Goal: Task Accomplishment & Management: Manage account settings

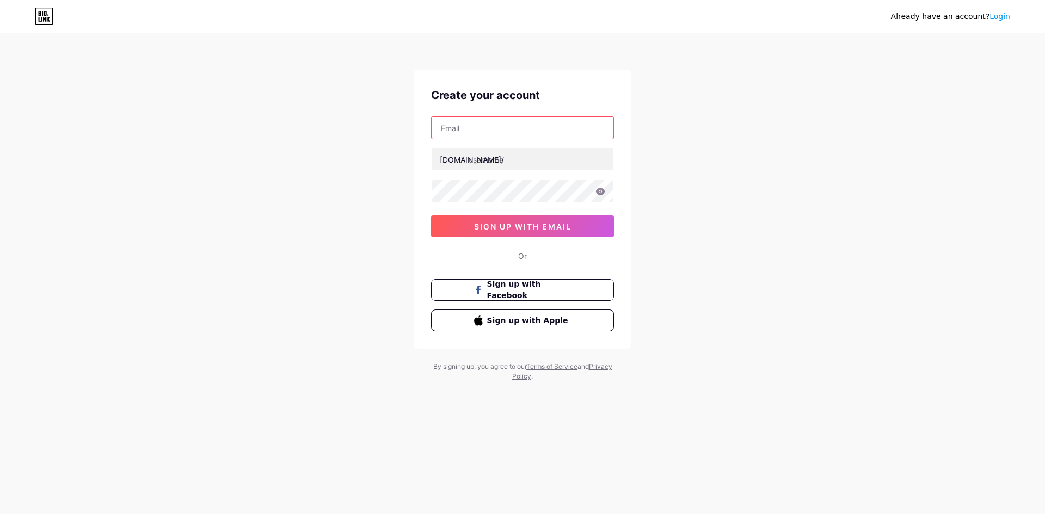
click at [503, 136] on input "text" at bounding box center [522, 128] width 182 height 22
type input "[EMAIL_ADDRESS][DOMAIN_NAME]"
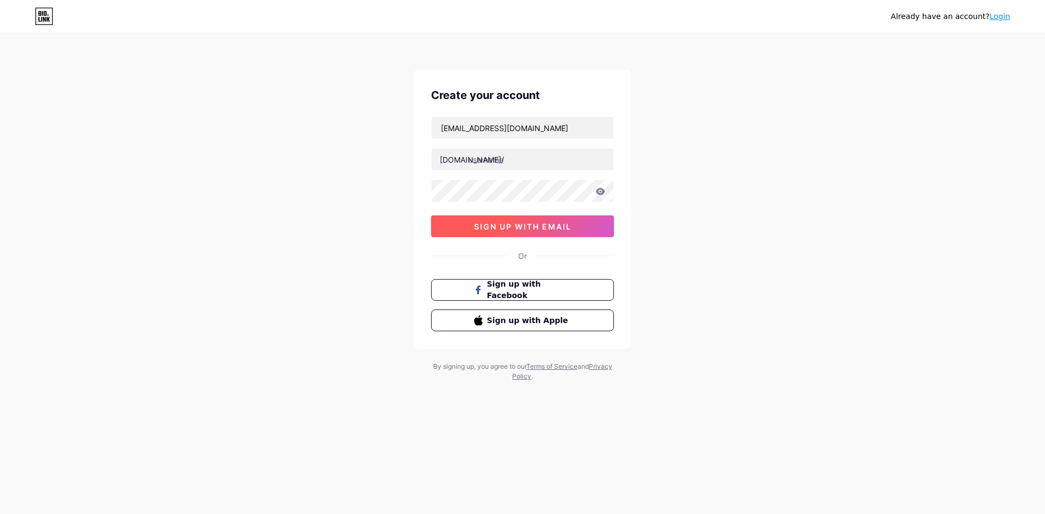
click at [561, 225] on span "sign up with email" at bounding box center [522, 226] width 97 height 9
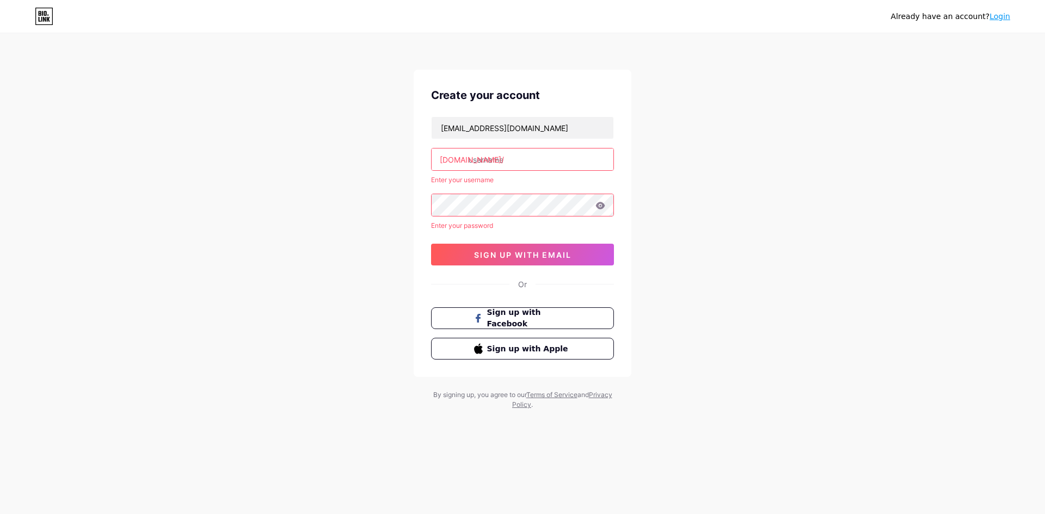
click at [558, 149] on input "text" at bounding box center [522, 160] width 182 height 22
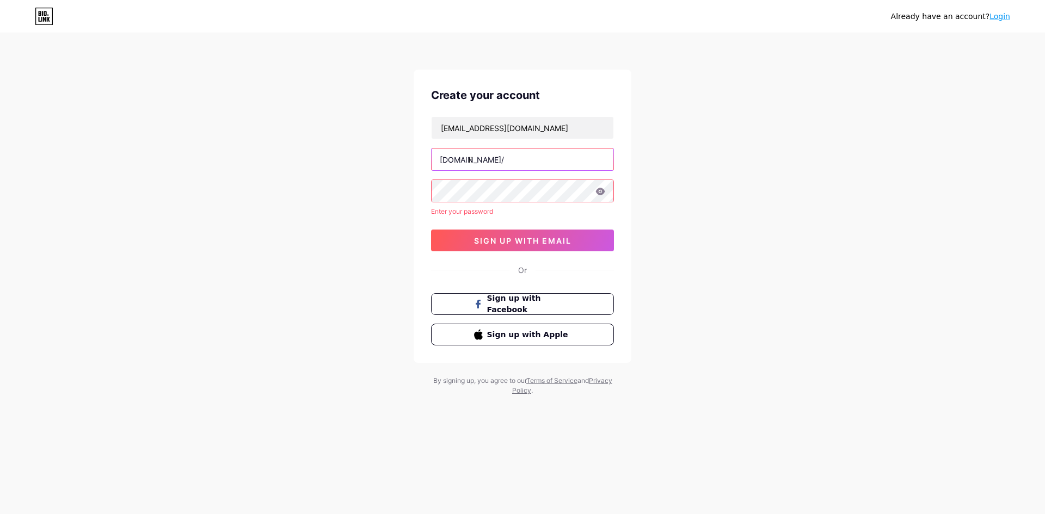
type input "l"
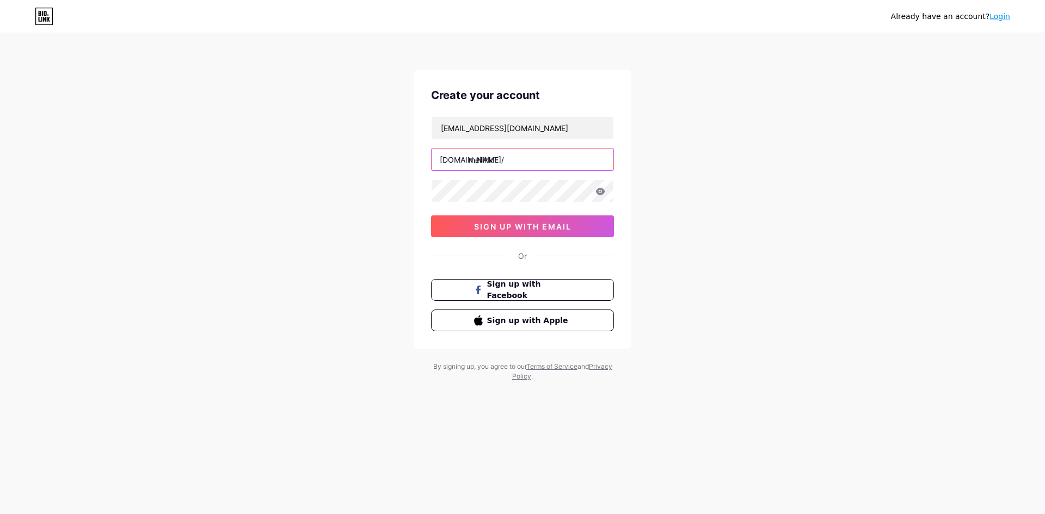
type input "meilink1"
click at [577, 224] on button "sign up with email" at bounding box center [522, 226] width 183 height 22
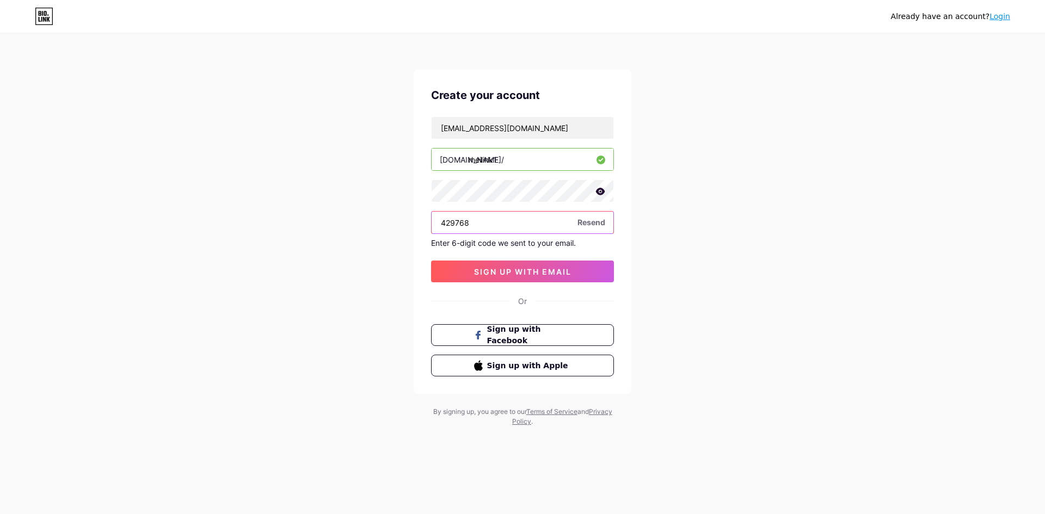
type input "429768"
click at [541, 257] on div "[EMAIL_ADDRESS][DOMAIN_NAME] [DOMAIN_NAME]/ meilink1 429768 Resend Enter 6-digi…" at bounding box center [522, 199] width 183 height 166
click at [552, 268] on span "sign up with email" at bounding box center [522, 271] width 97 height 9
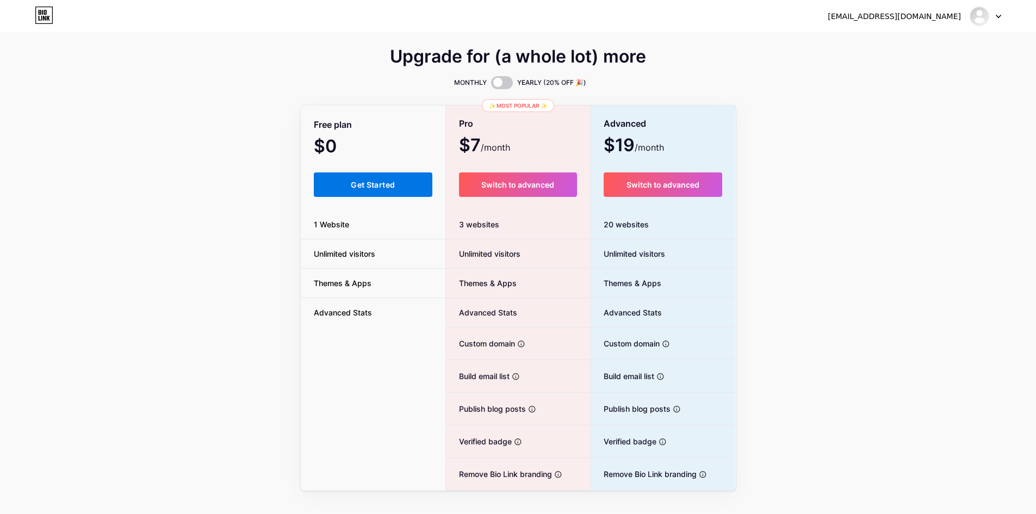
click at [359, 183] on span "Get Started" at bounding box center [373, 184] width 44 height 9
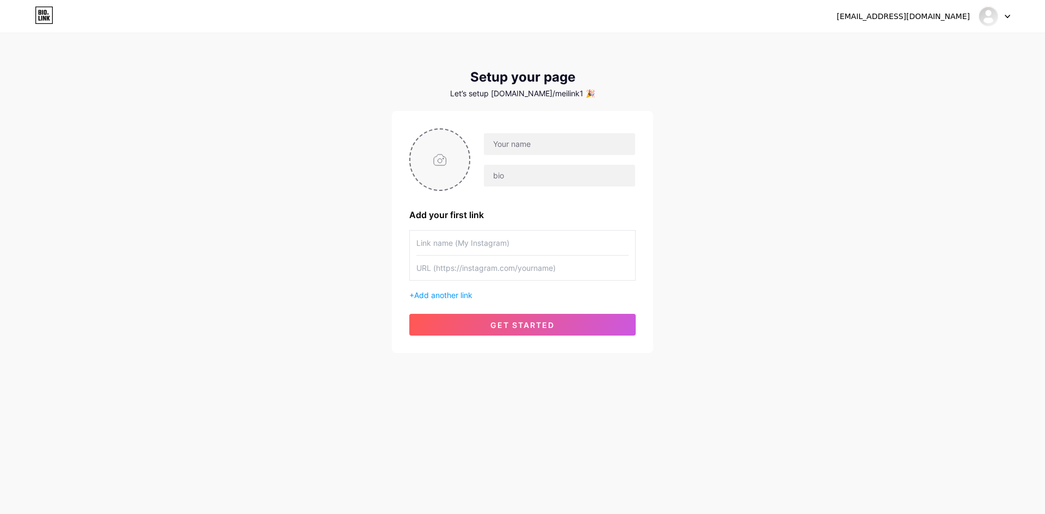
click at [440, 167] on input "file" at bounding box center [439, 159] width 59 height 60
type input "C:\fakepath\6902425962609 (1).gif"
click at [521, 146] on input "text" at bounding box center [559, 144] width 151 height 22
type input "Mễi Link"
type input "Meilinkno1"
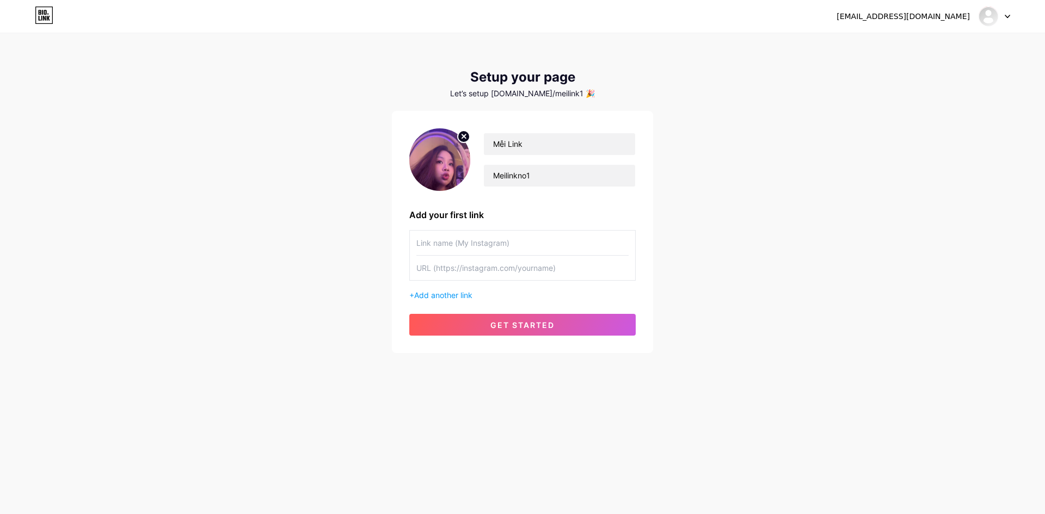
click at [490, 251] on input "text" at bounding box center [522, 243] width 212 height 24
click at [450, 298] on span "Add another link" at bounding box center [443, 295] width 58 height 9
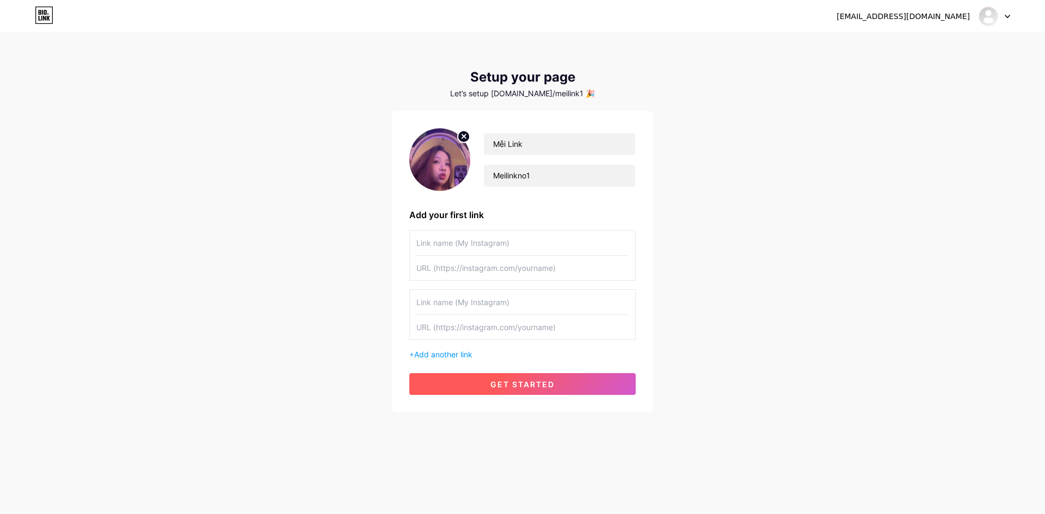
click at [496, 389] on button "get started" at bounding box center [522, 384] width 226 height 22
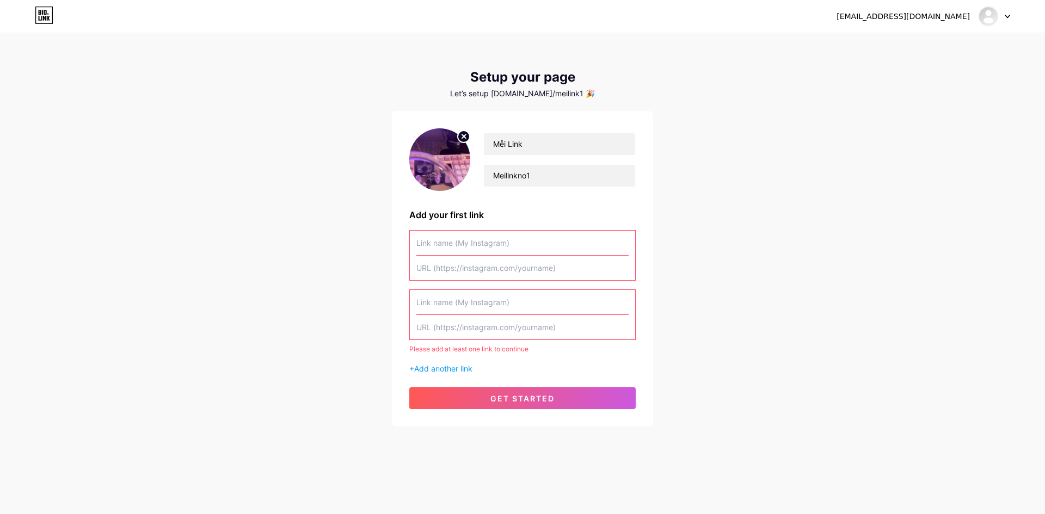
click at [542, 248] on input "text" at bounding box center [522, 243] width 212 height 24
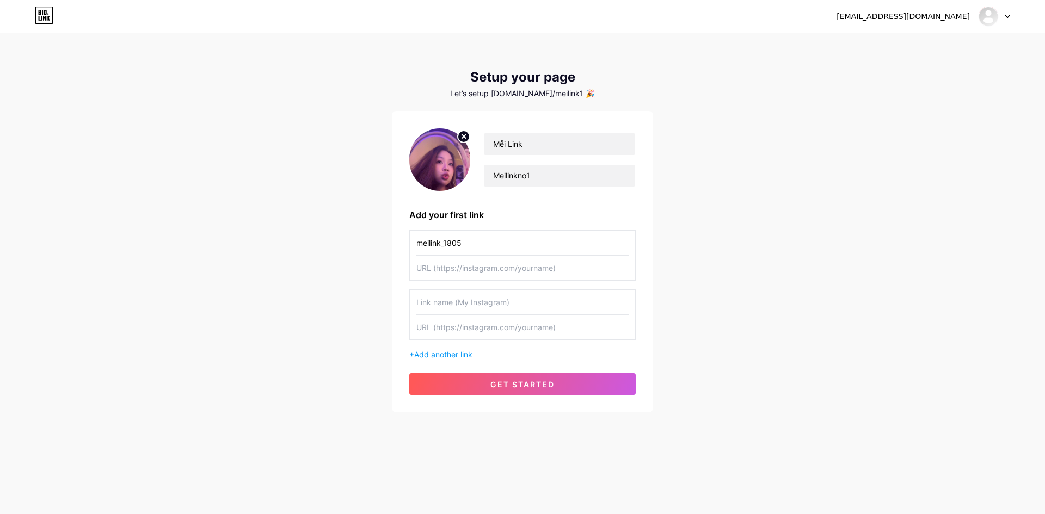
type input "meilink_1805"
click at [483, 277] on input "text" at bounding box center [522, 268] width 212 height 24
paste input "[URL][DOMAIN_NAME]"
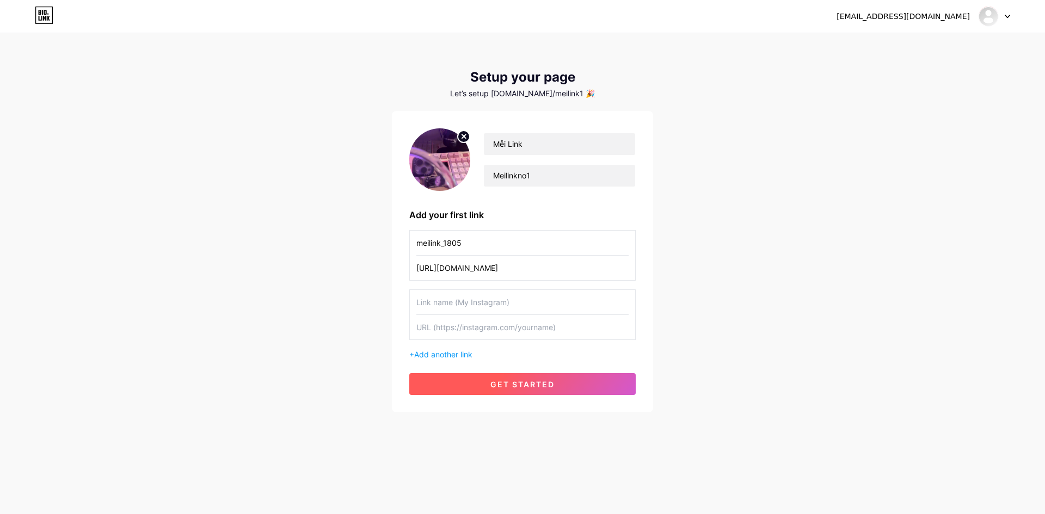
type input "[URL][DOMAIN_NAME]"
click at [541, 391] on button "get started" at bounding box center [522, 384] width 226 height 22
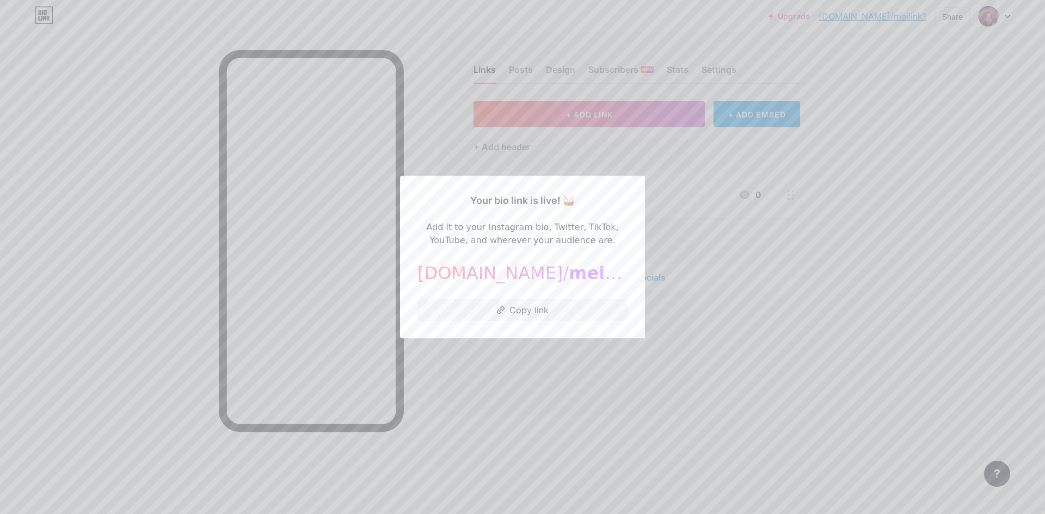
drag, startPoint x: 525, startPoint y: 388, endPoint x: 495, endPoint y: 391, distance: 30.6
click at [524, 388] on div at bounding box center [522, 257] width 1045 height 514
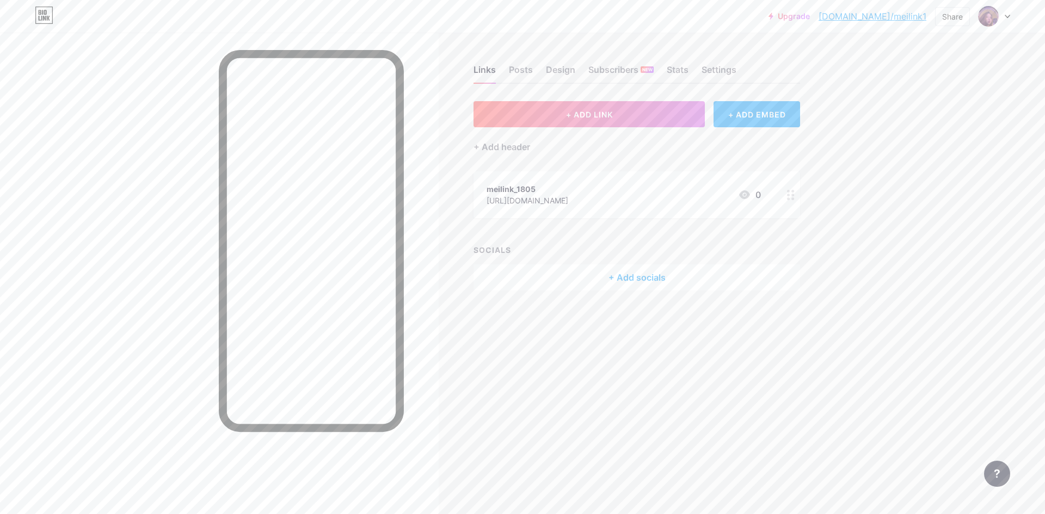
click at [639, 274] on div "+ Add socials" at bounding box center [636, 277] width 326 height 26
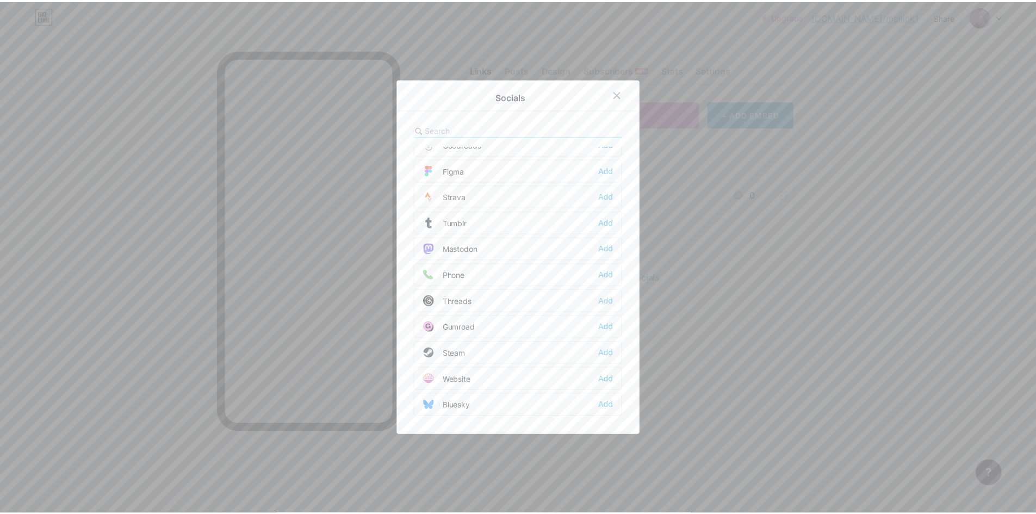
scroll to position [982, 0]
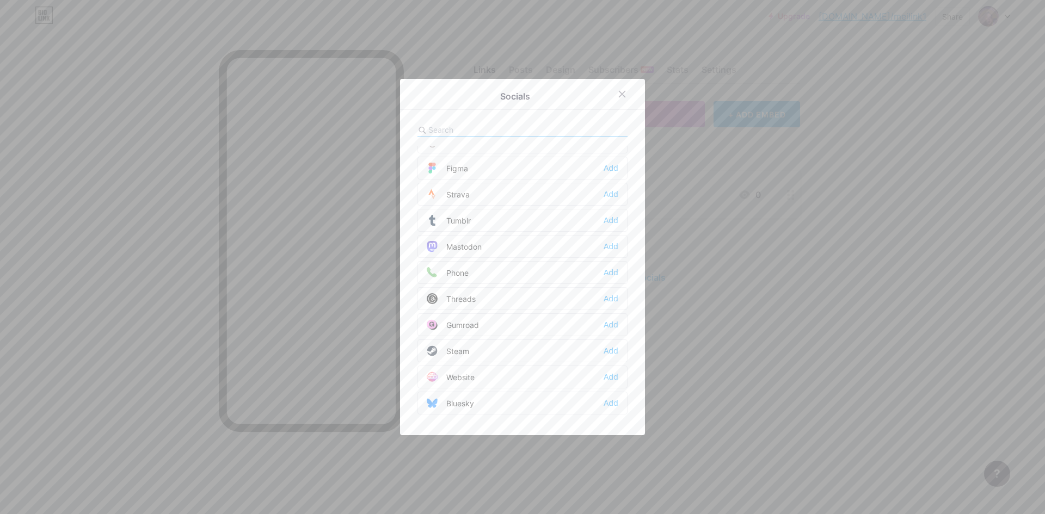
click at [806, 425] on div at bounding box center [522, 257] width 1045 height 514
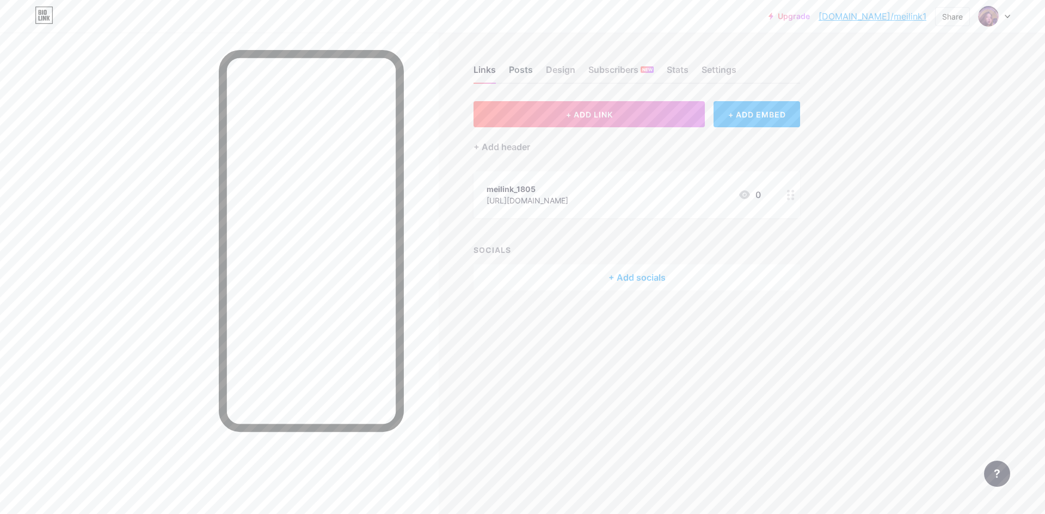
click at [530, 71] on div "Posts" at bounding box center [521, 73] width 24 height 20
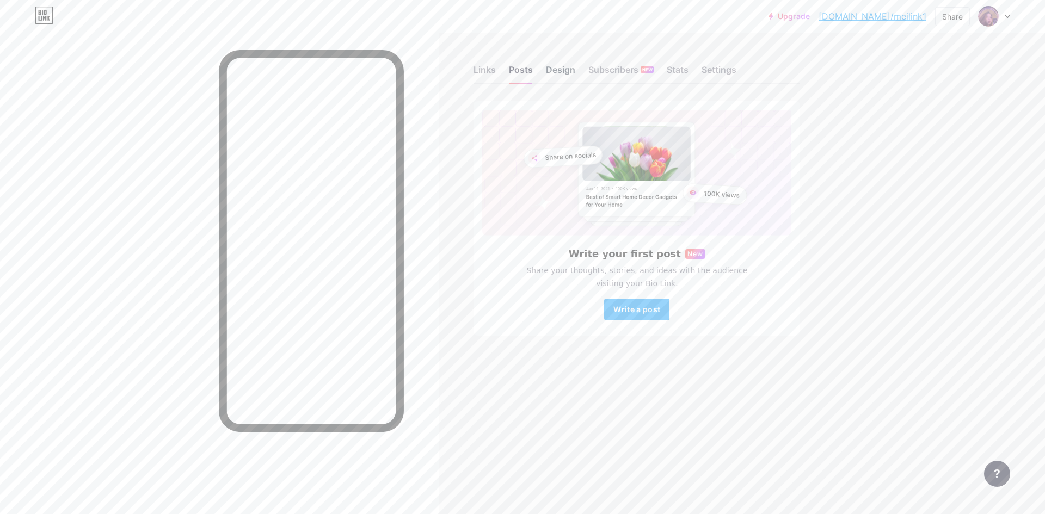
click at [560, 64] on div "Design" at bounding box center [560, 73] width 29 height 20
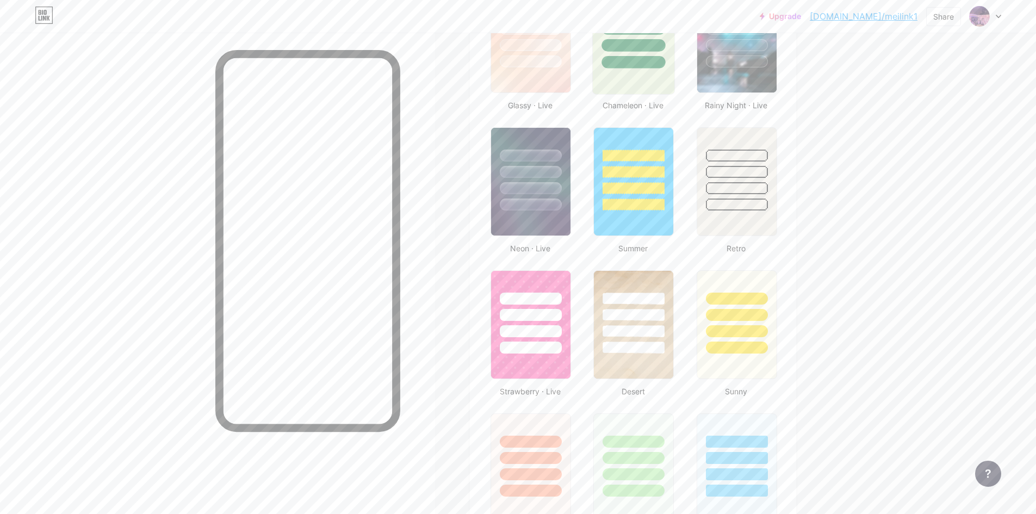
scroll to position [518, 0]
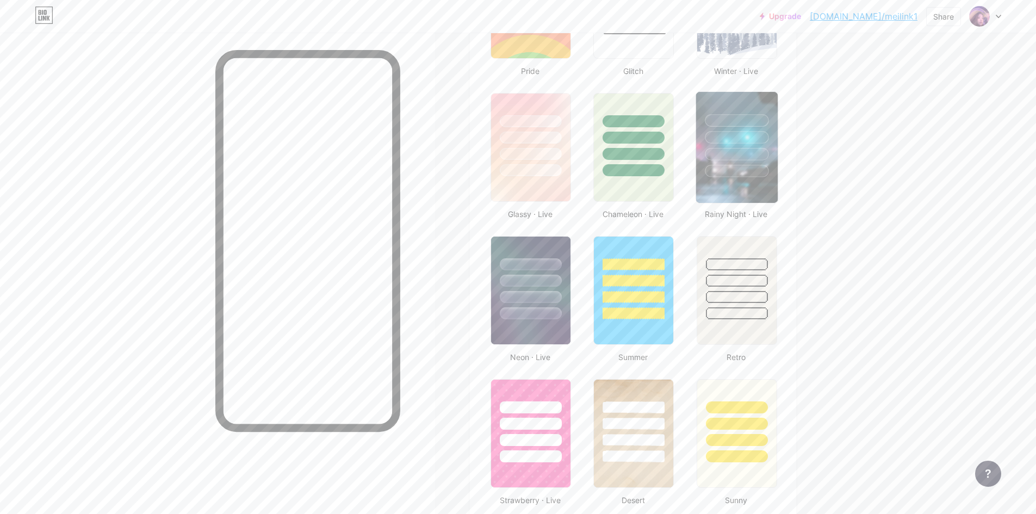
click at [728, 170] on div at bounding box center [737, 171] width 64 height 13
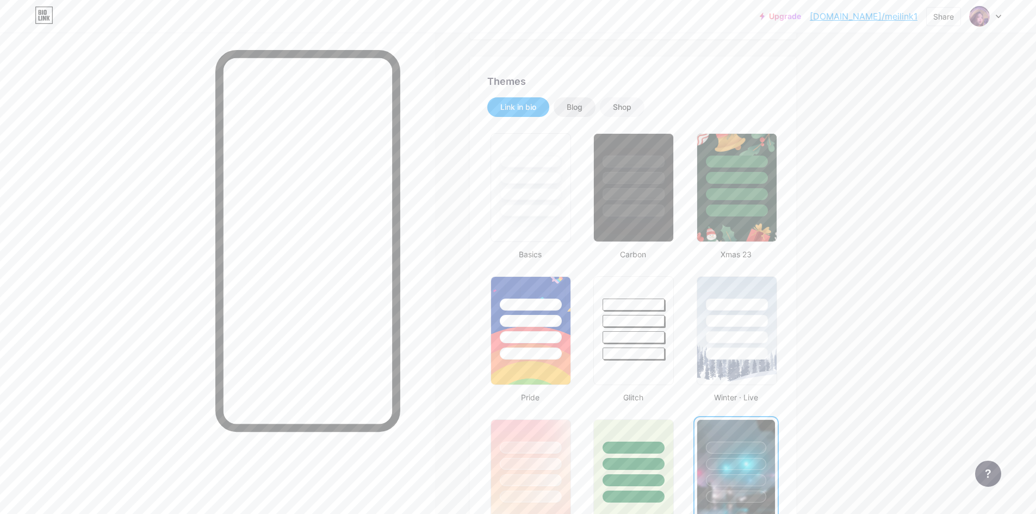
scroll to position [0, 0]
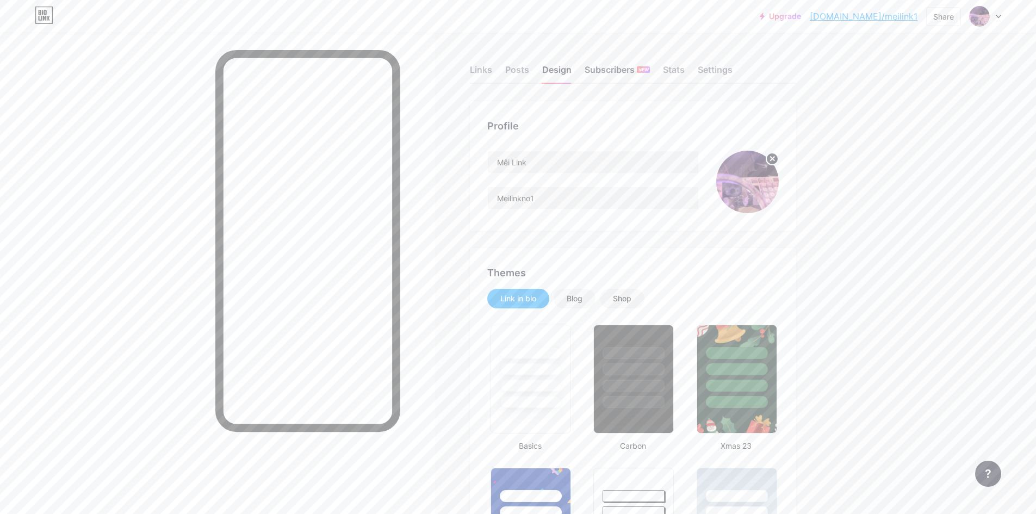
click at [614, 72] on div "Subscribers NEW" at bounding box center [617, 73] width 65 height 20
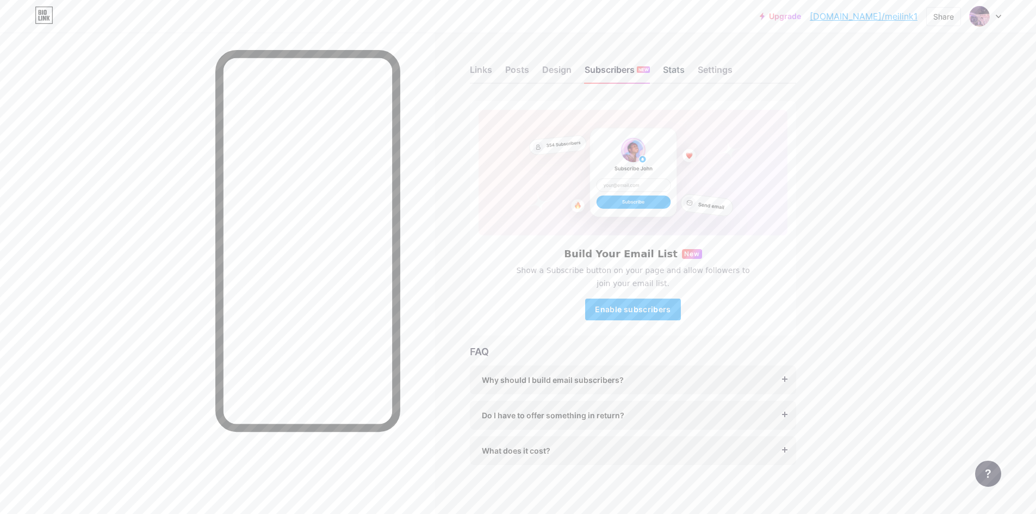
click at [683, 73] on div "Stats" at bounding box center [674, 73] width 22 height 20
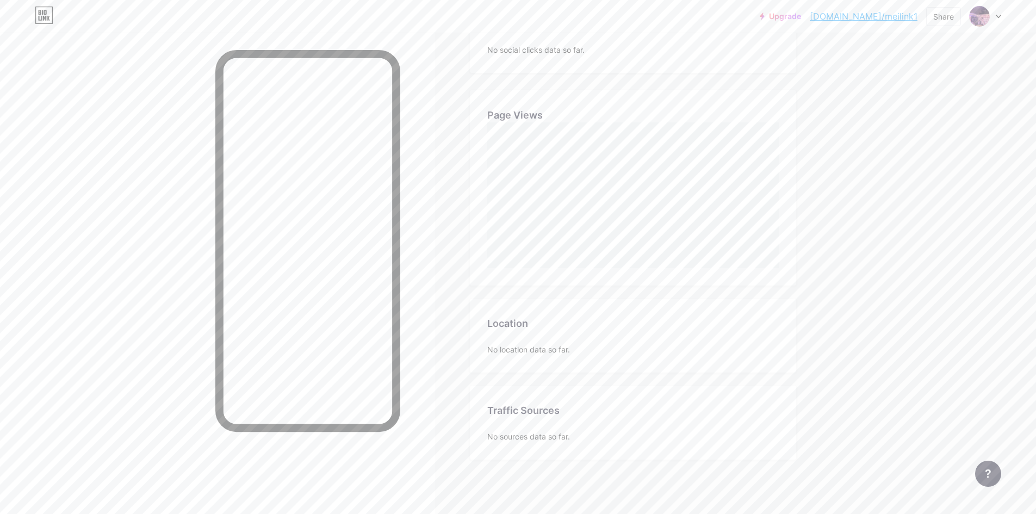
scroll to position [1, 0]
click at [720, 70] on div "Settings" at bounding box center [715, 73] width 35 height 20
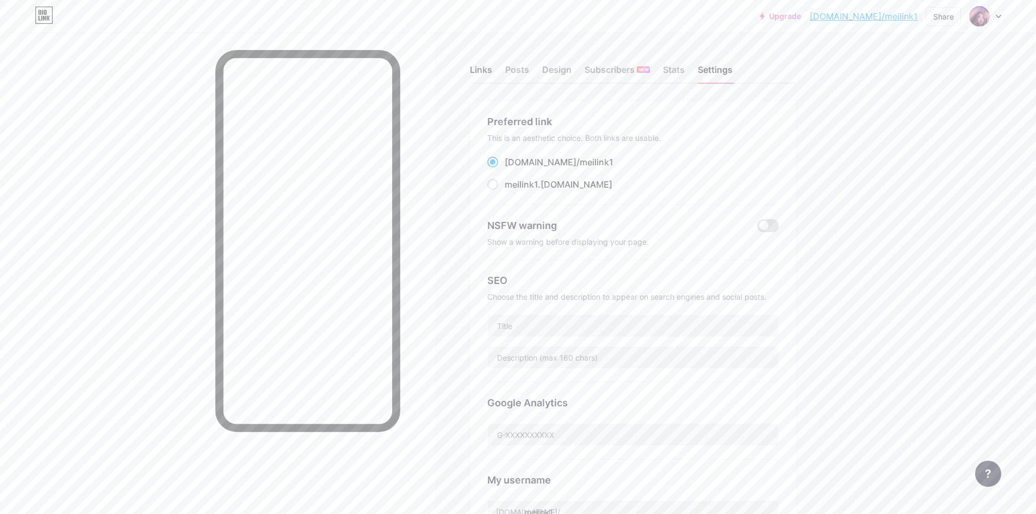
click at [488, 70] on div "Links" at bounding box center [481, 73] width 22 height 20
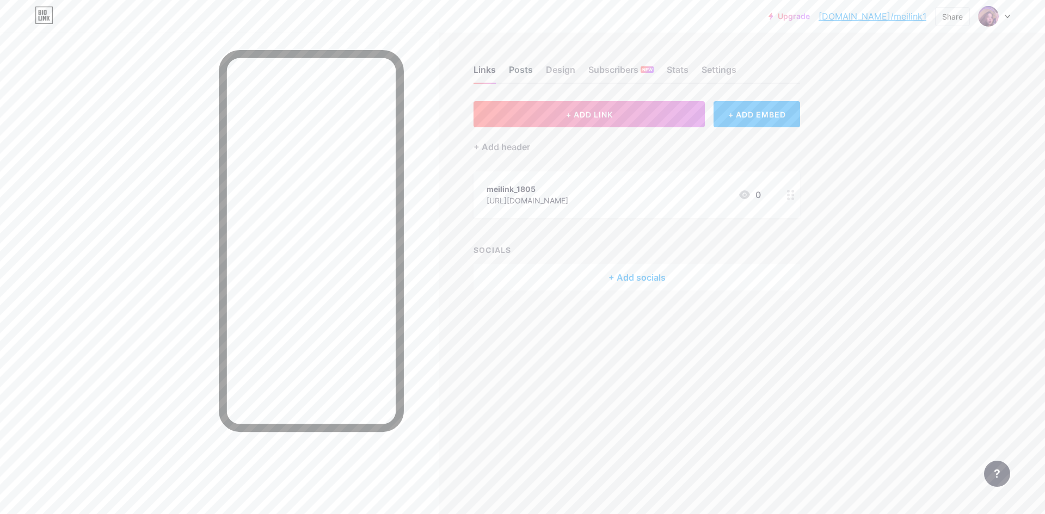
click at [523, 72] on div "Posts" at bounding box center [521, 73] width 24 height 20
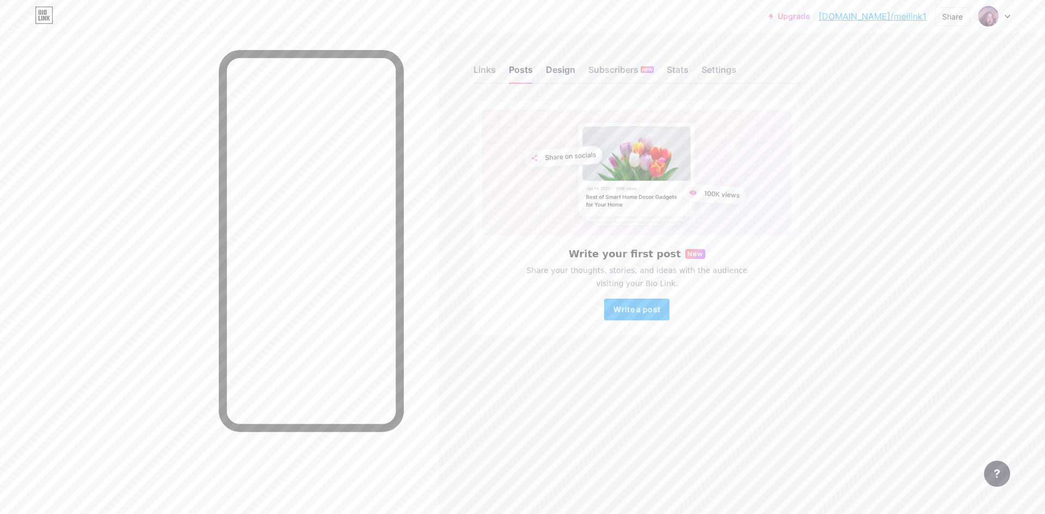
click at [563, 82] on div "Design" at bounding box center [560, 73] width 29 height 20
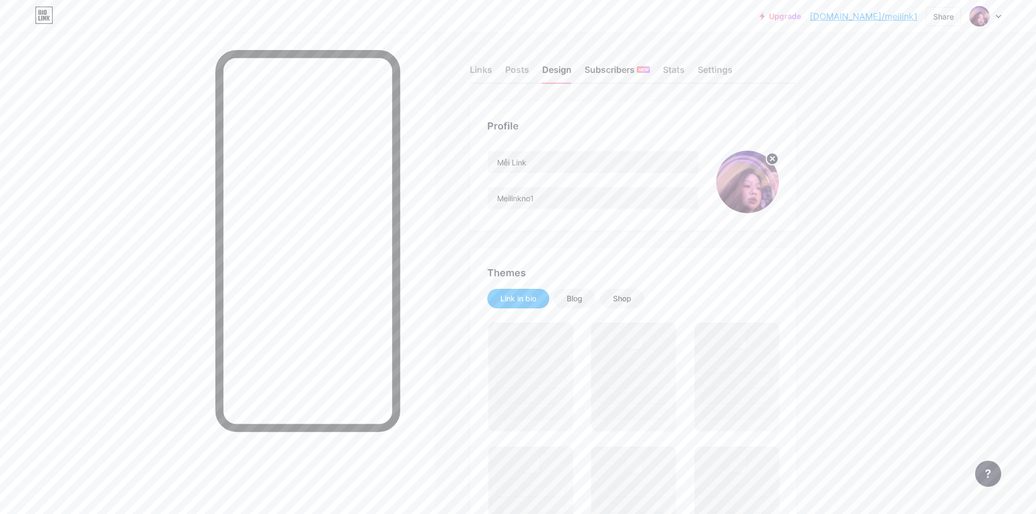
click at [606, 69] on div "Subscribers NEW" at bounding box center [617, 73] width 65 height 20
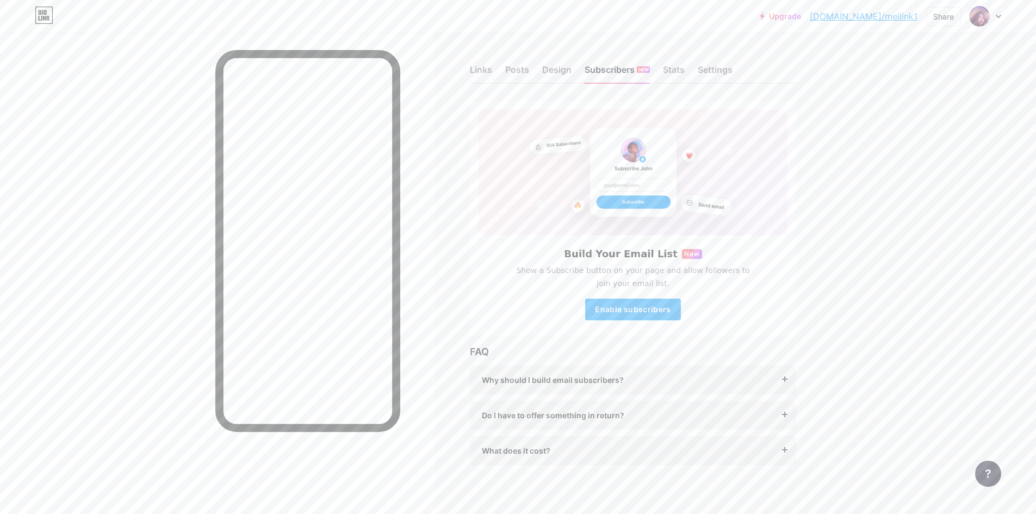
scroll to position [5, 0]
click at [677, 65] on div "Stats" at bounding box center [674, 68] width 22 height 20
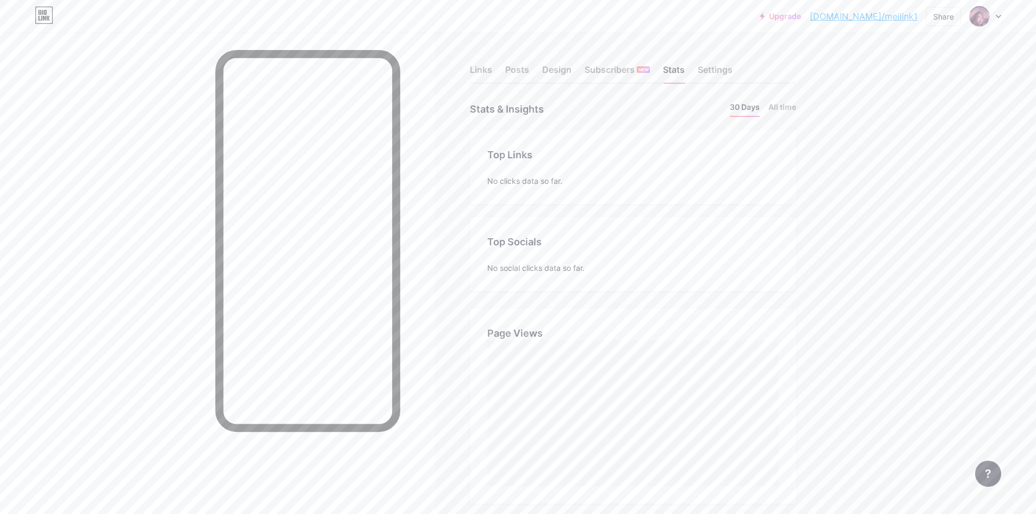
scroll to position [109, 0]
click at [523, 162] on div "No social clicks data so far." at bounding box center [633, 158] width 292 height 11
click at [709, 76] on div "Settings" at bounding box center [715, 73] width 35 height 20
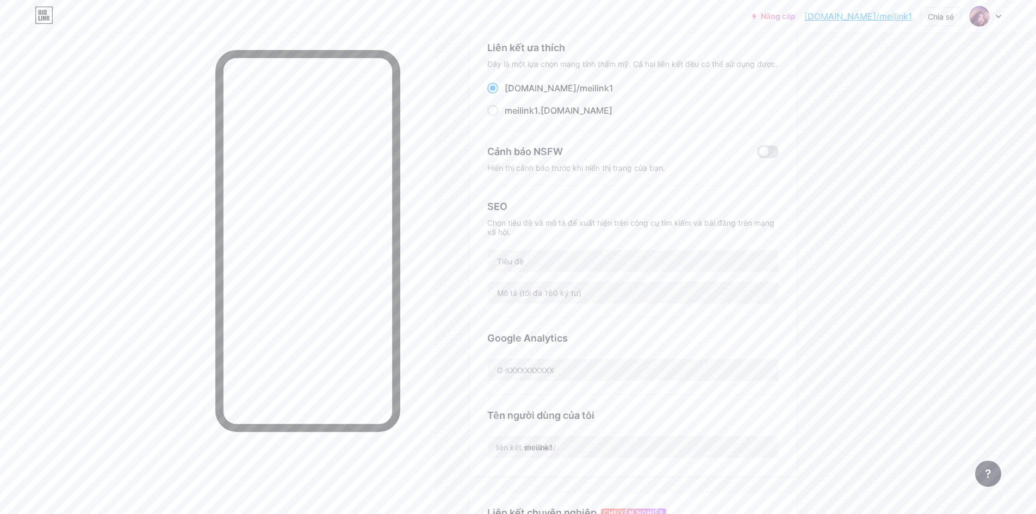
scroll to position [20, 0]
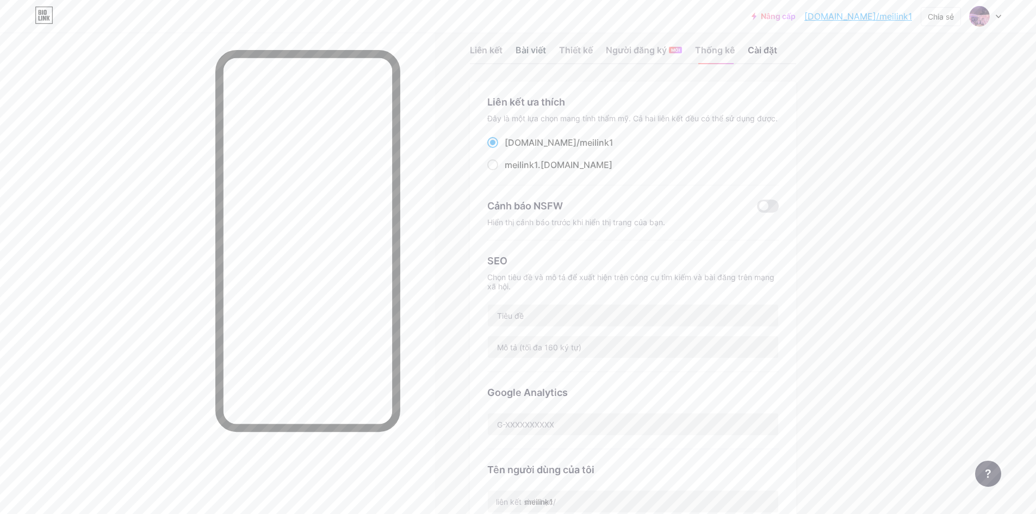
click at [535, 51] on font "Bài viết" at bounding box center [531, 50] width 30 height 11
